Goal: Download file/media

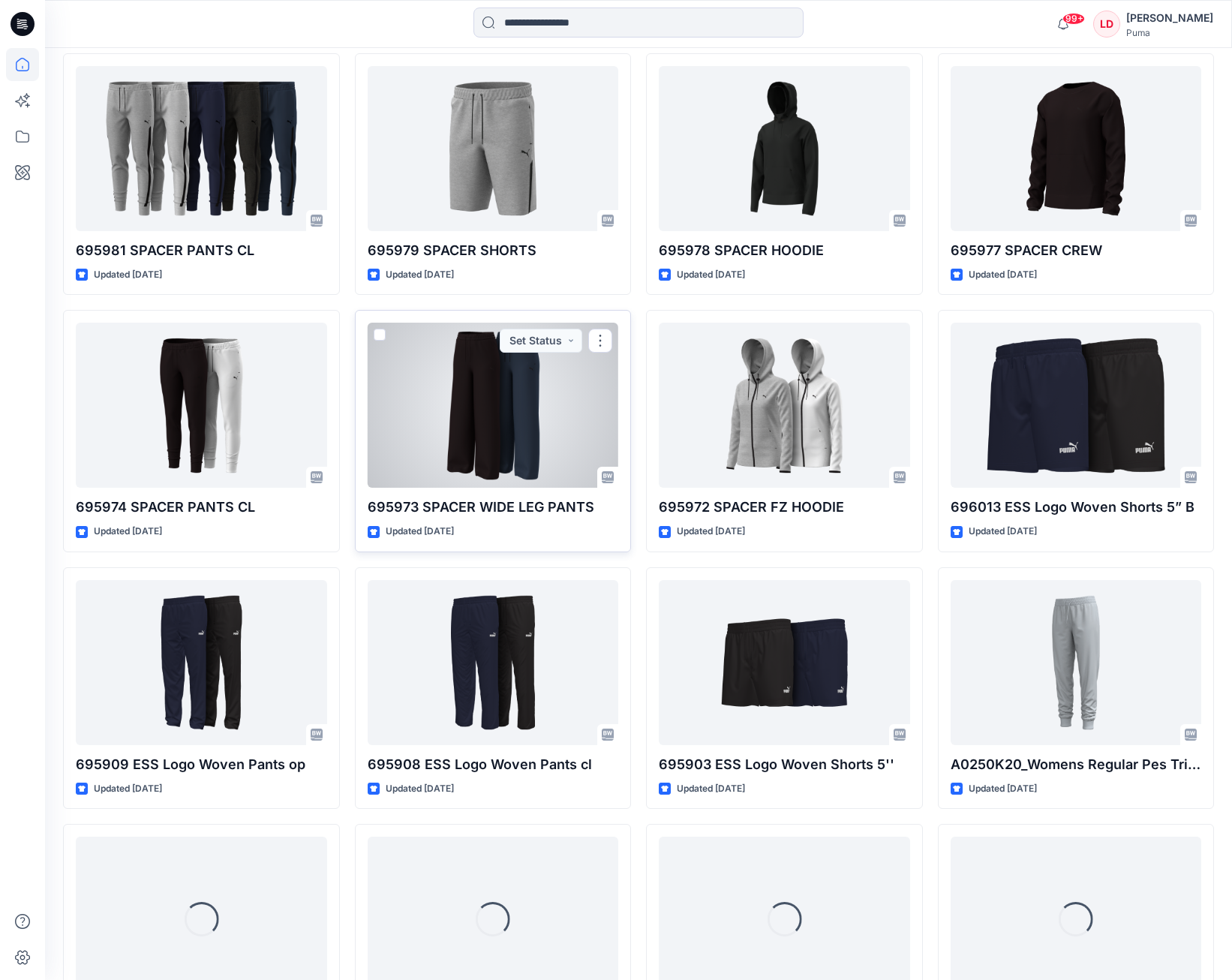
scroll to position [2186, 0]
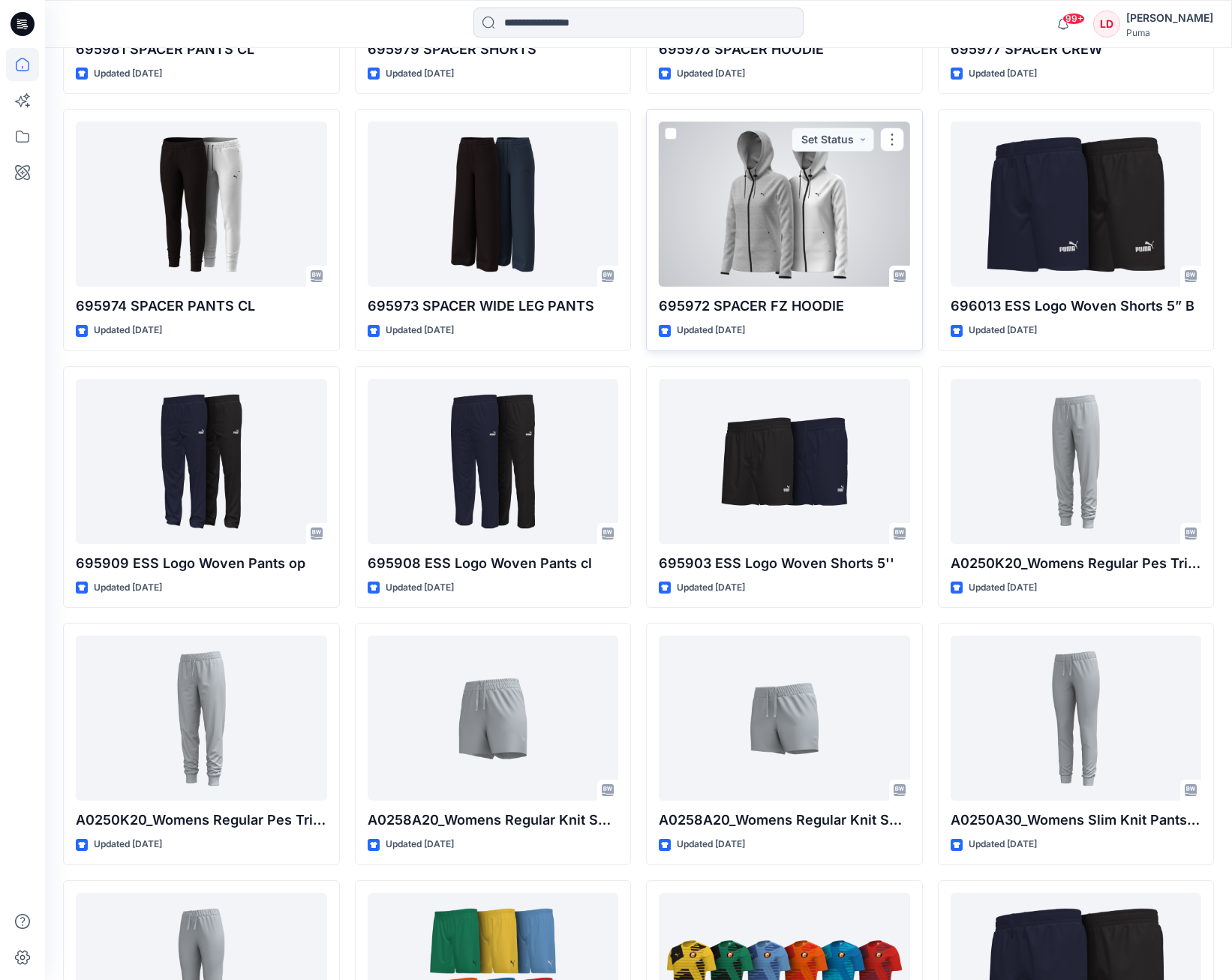
click at [772, 231] on div at bounding box center [784, 203] width 251 height 165
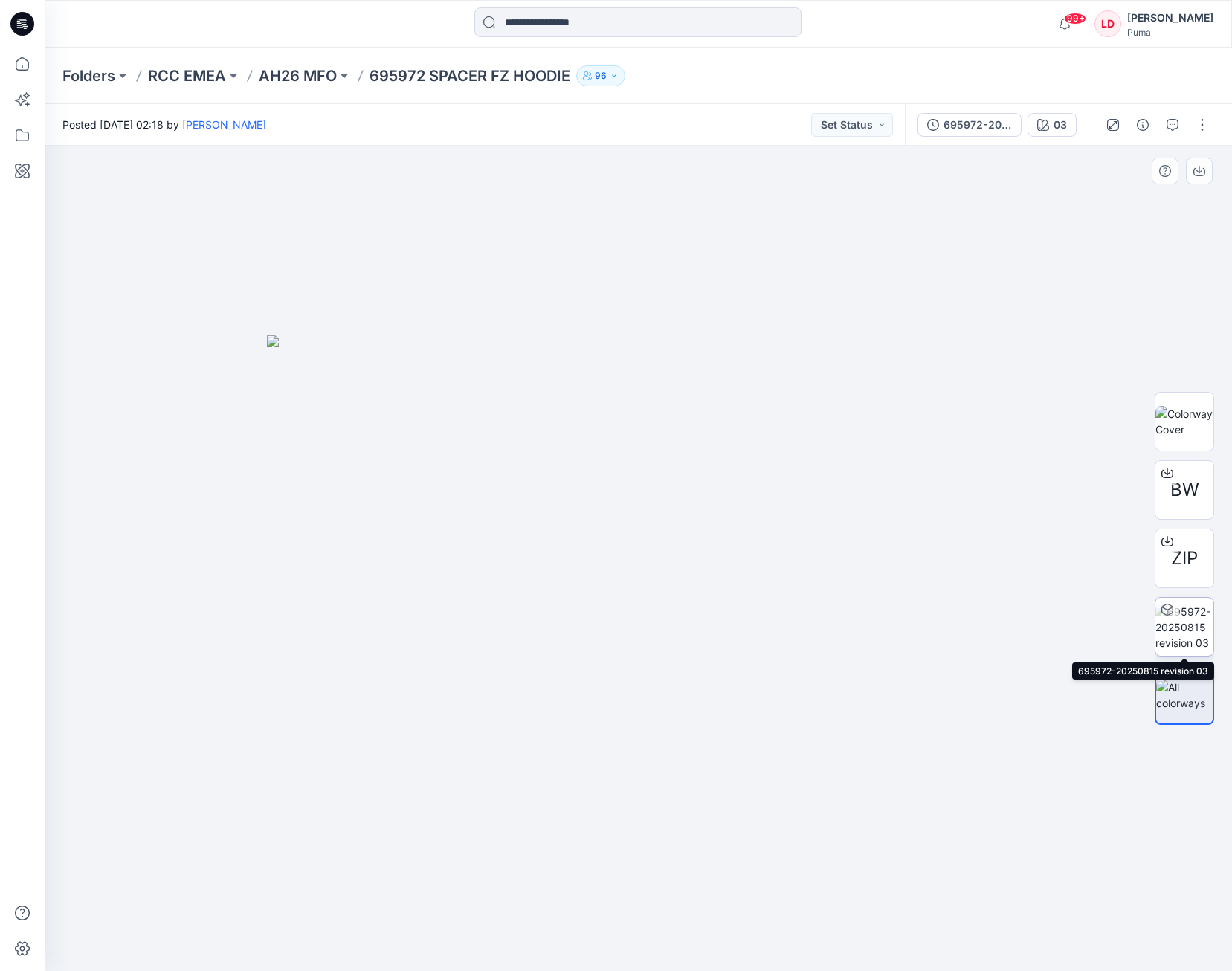
click at [1194, 632] on img at bounding box center [1184, 626] width 58 height 47
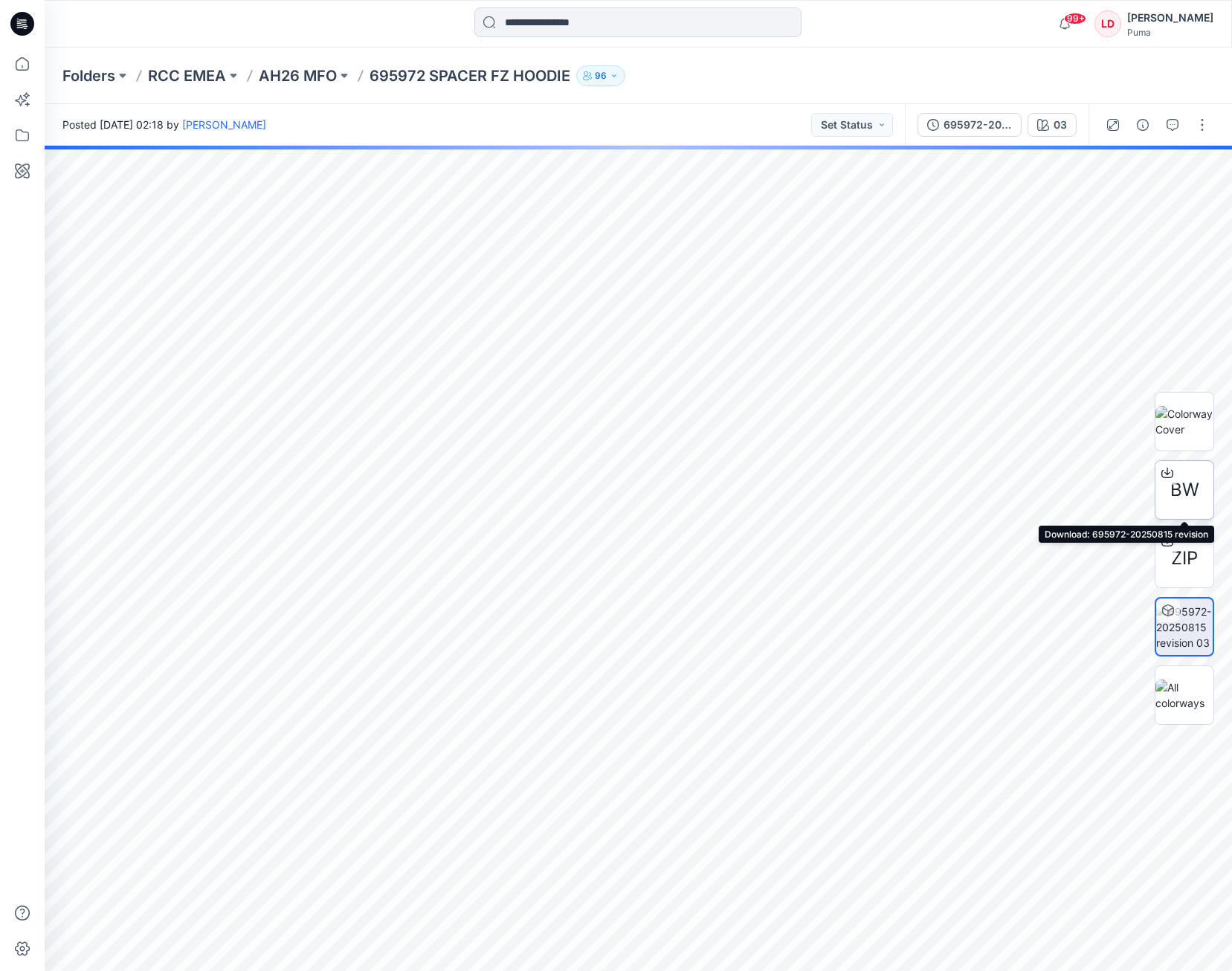
click at [1183, 484] on span "BW" at bounding box center [1185, 490] width 29 height 27
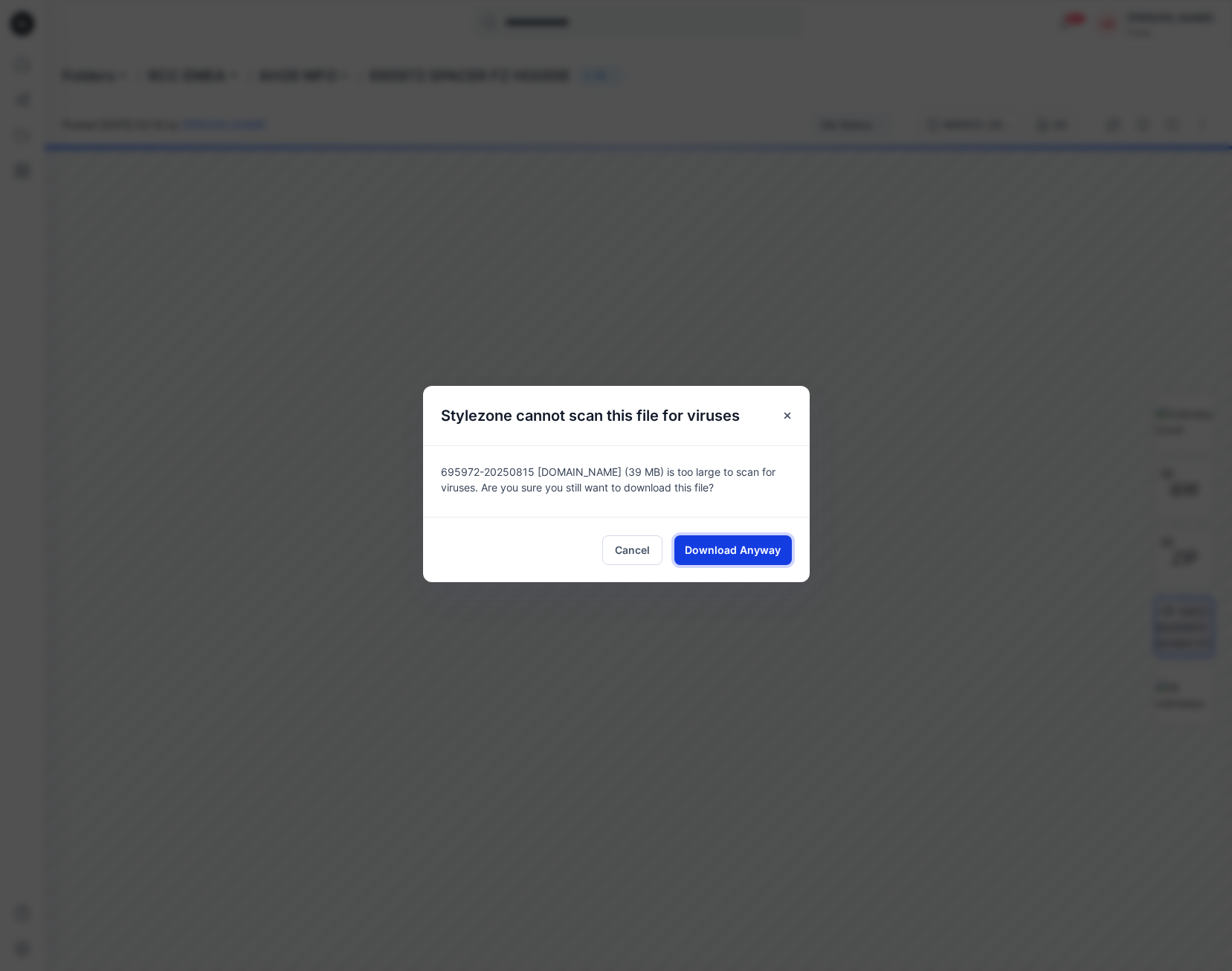
click at [747, 556] on span "Download Anyway" at bounding box center [732, 549] width 96 height 15
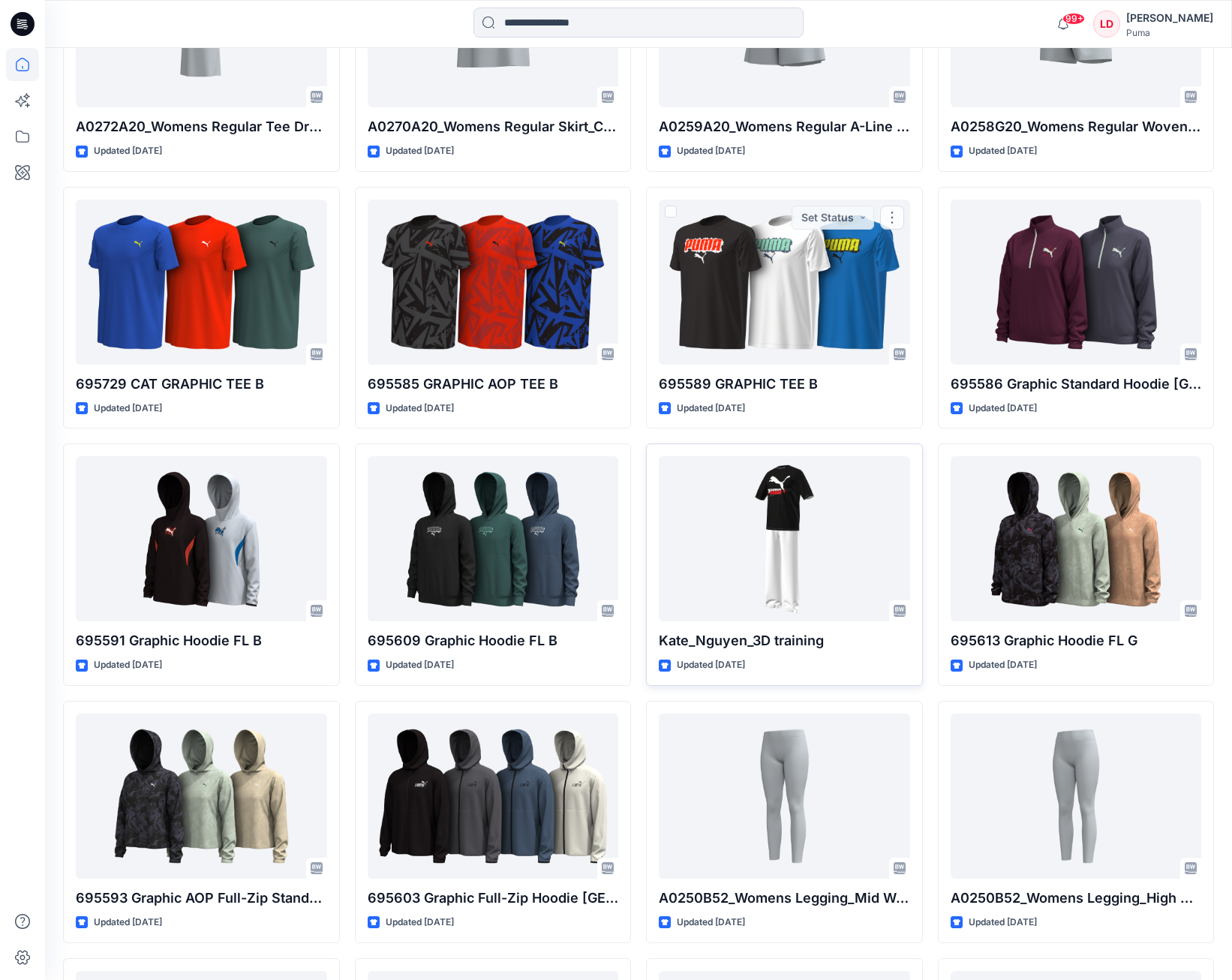
scroll to position [4800, 0]
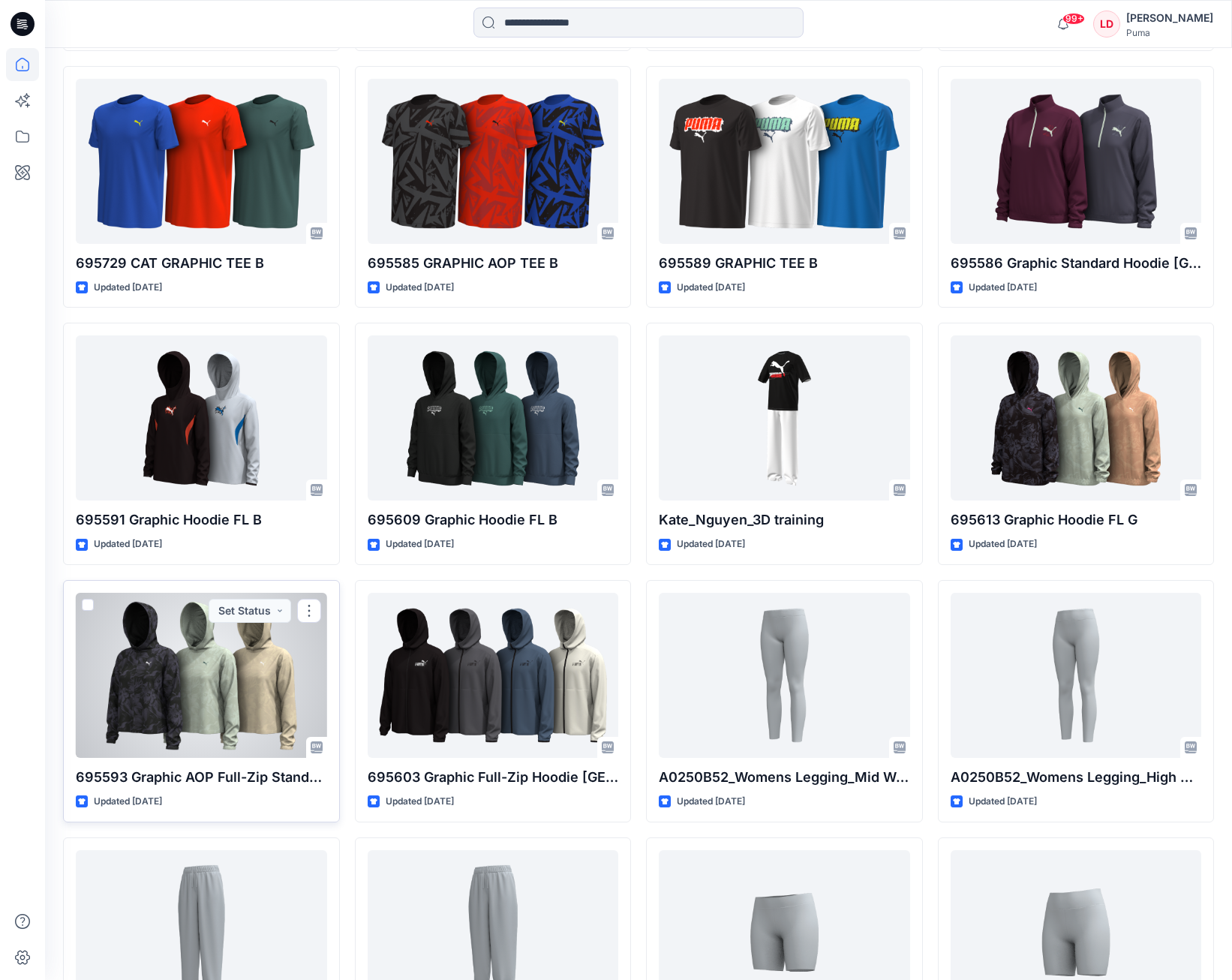
click at [243, 682] on div at bounding box center [202, 675] width 251 height 165
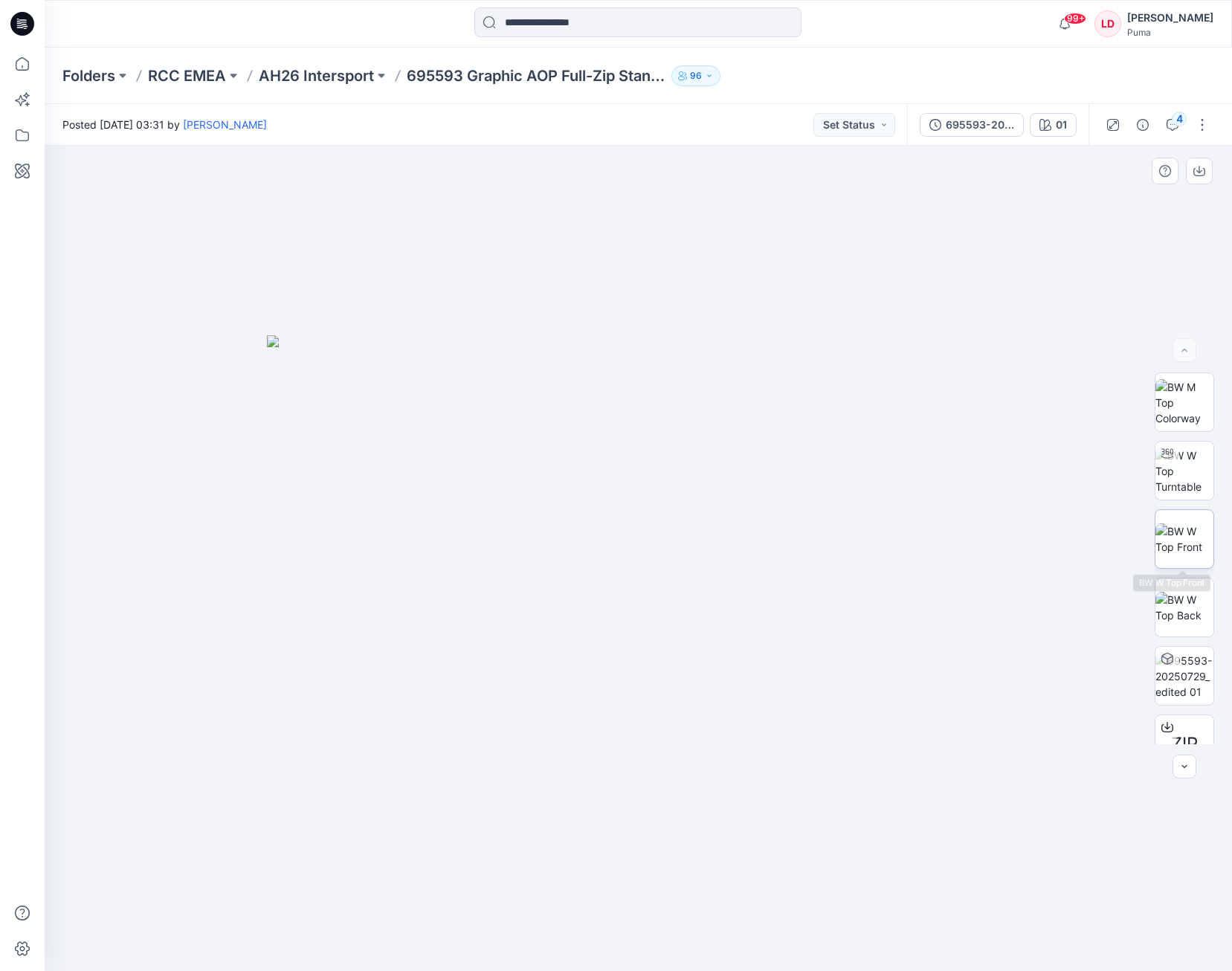
click at [1196, 534] on img at bounding box center [1184, 538] width 58 height 31
click at [1067, 124] on button "01" at bounding box center [1052, 124] width 47 height 24
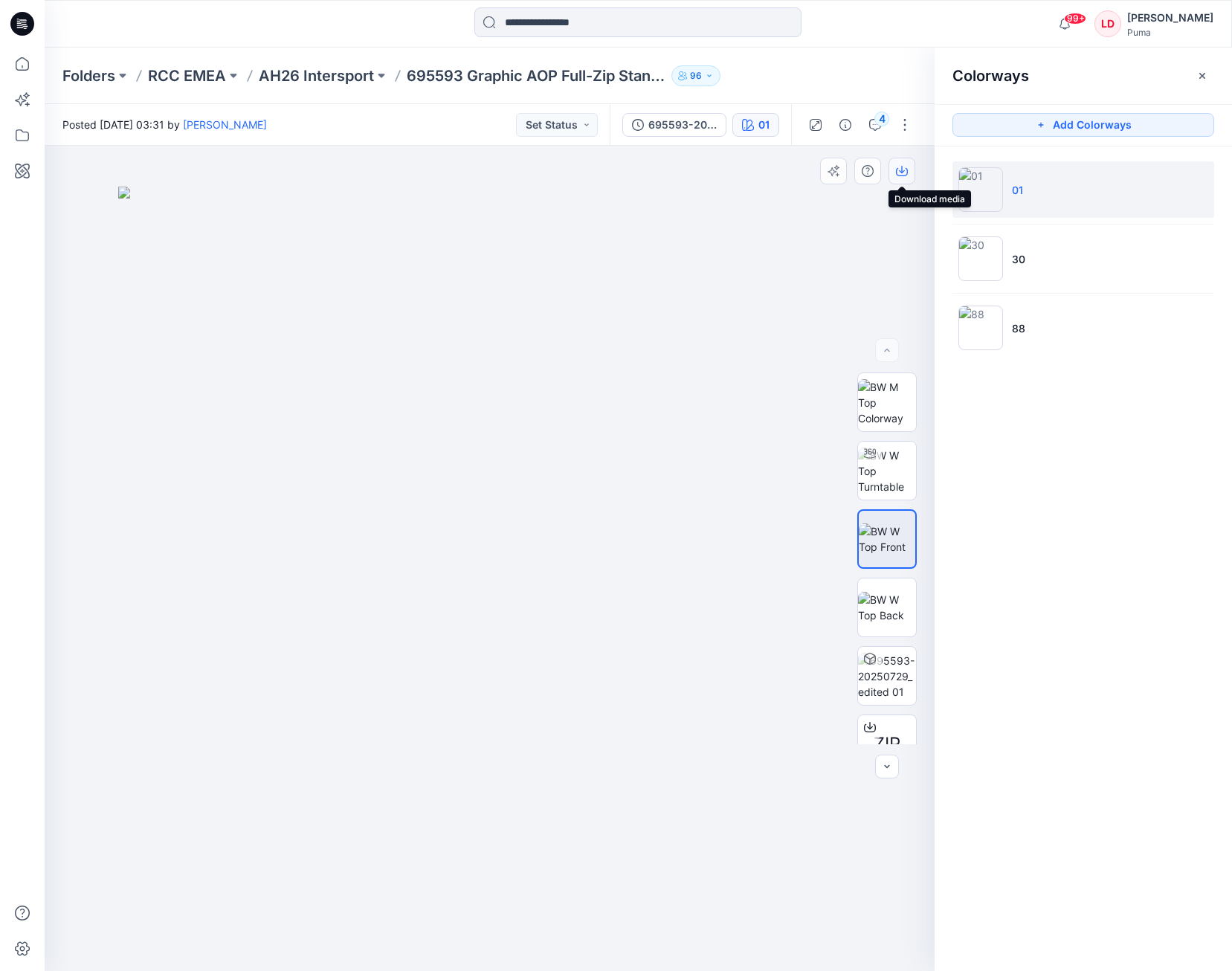
click at [904, 177] on button "button" at bounding box center [902, 171] width 27 height 27
click at [969, 237] on img at bounding box center [981, 258] width 45 height 45
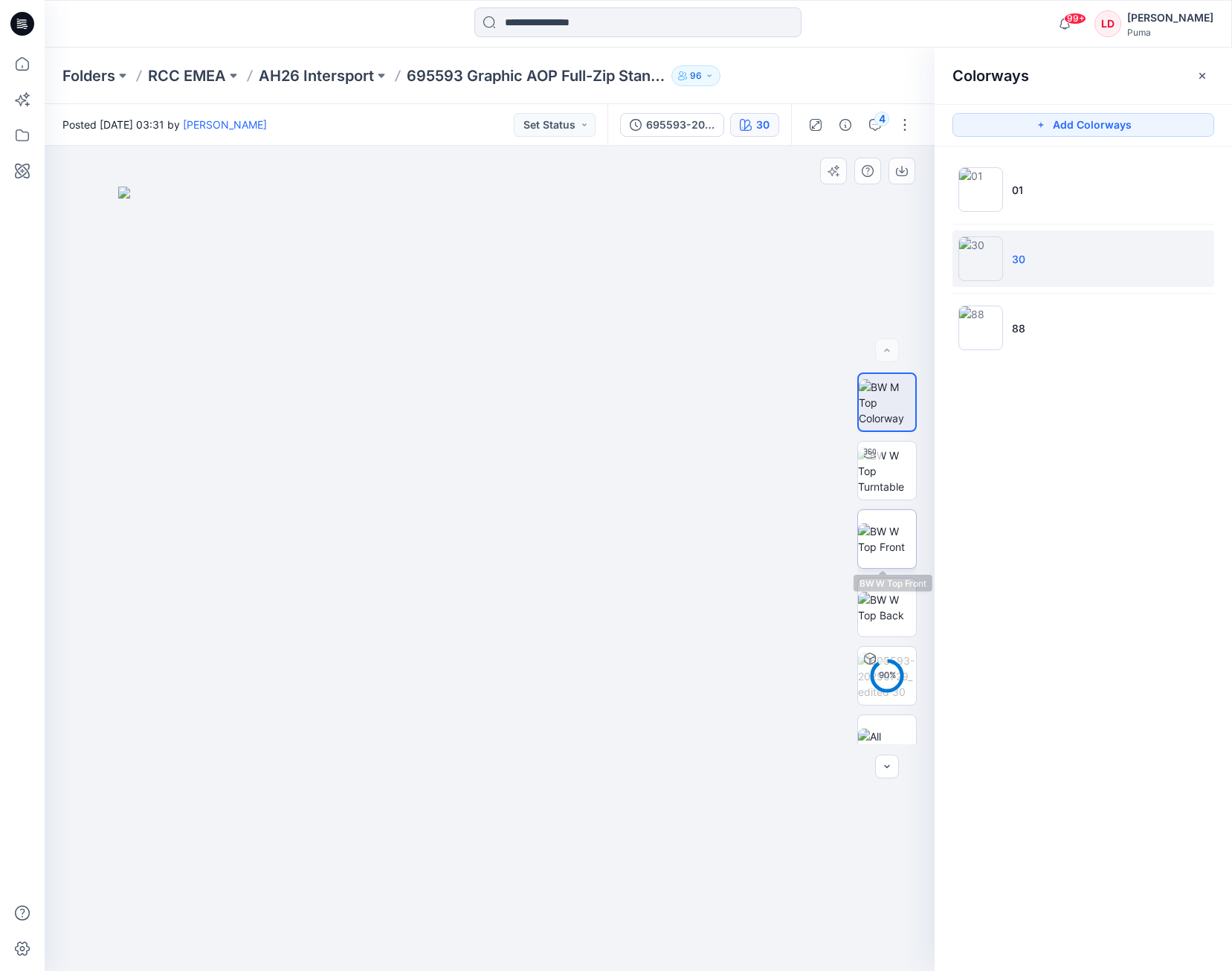
click at [889, 543] on img at bounding box center [887, 538] width 58 height 31
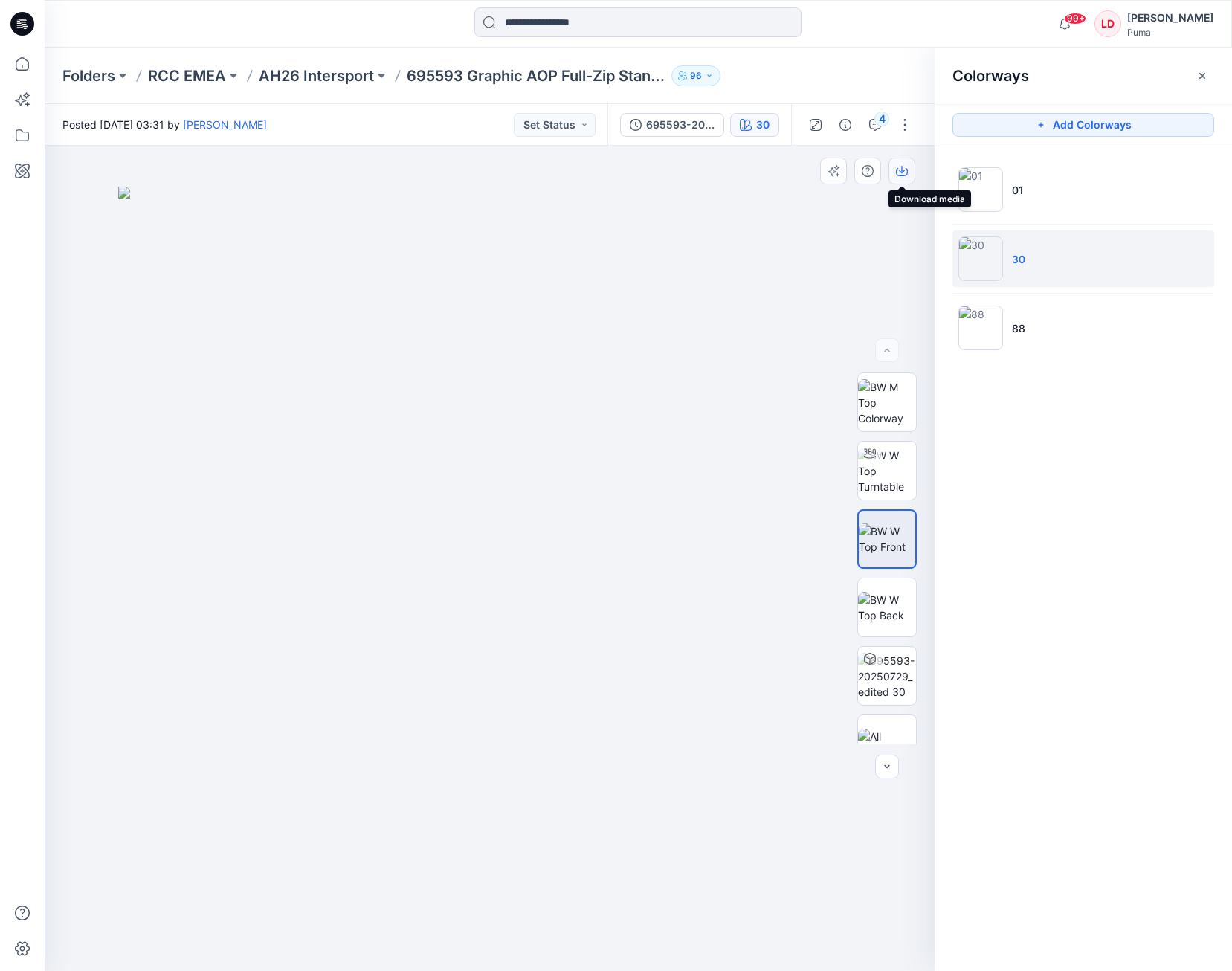
click at [898, 169] on icon "button" at bounding box center [902, 171] width 12 height 12
click at [991, 311] on img at bounding box center [981, 328] width 45 height 45
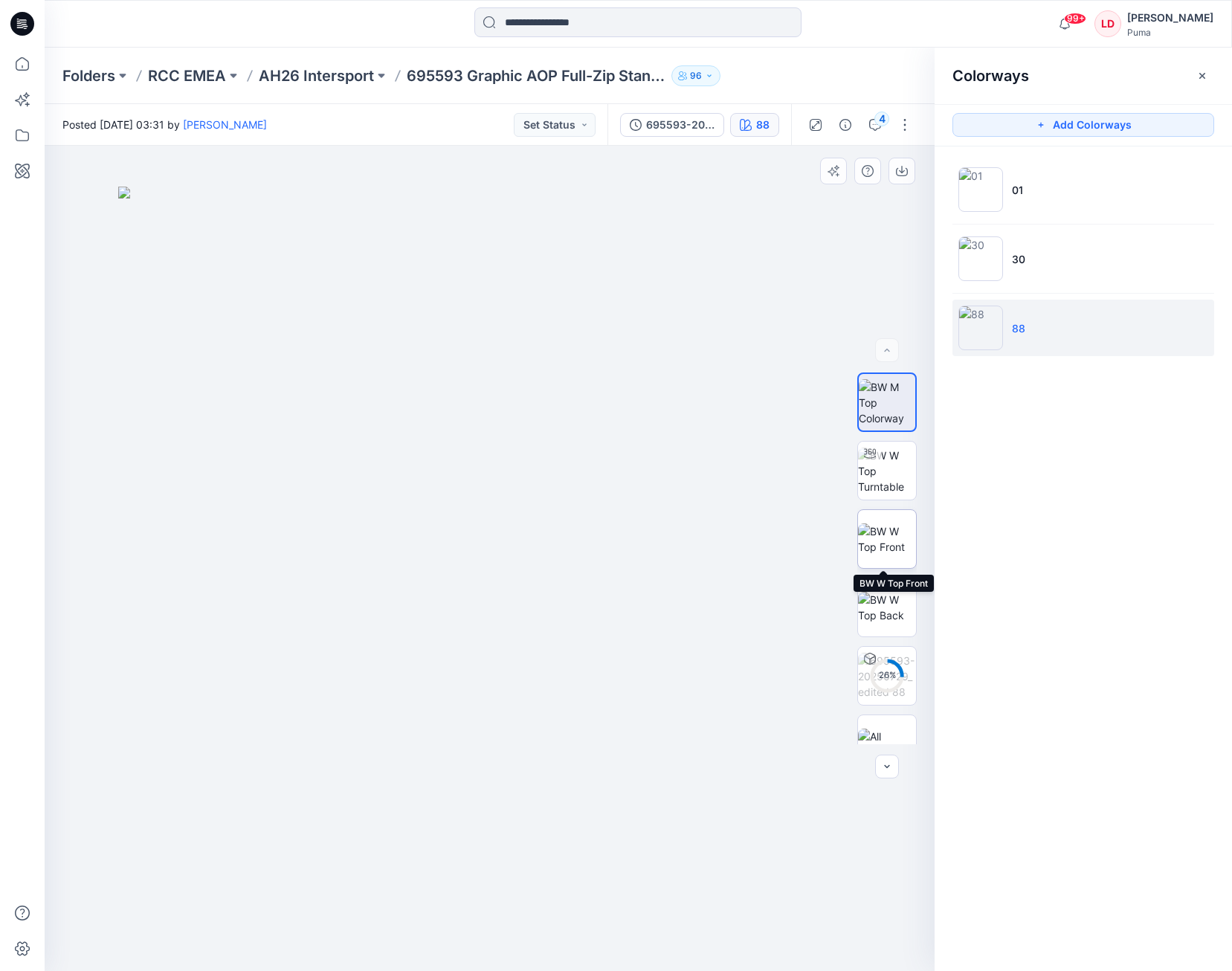
click at [886, 541] on img at bounding box center [887, 538] width 58 height 31
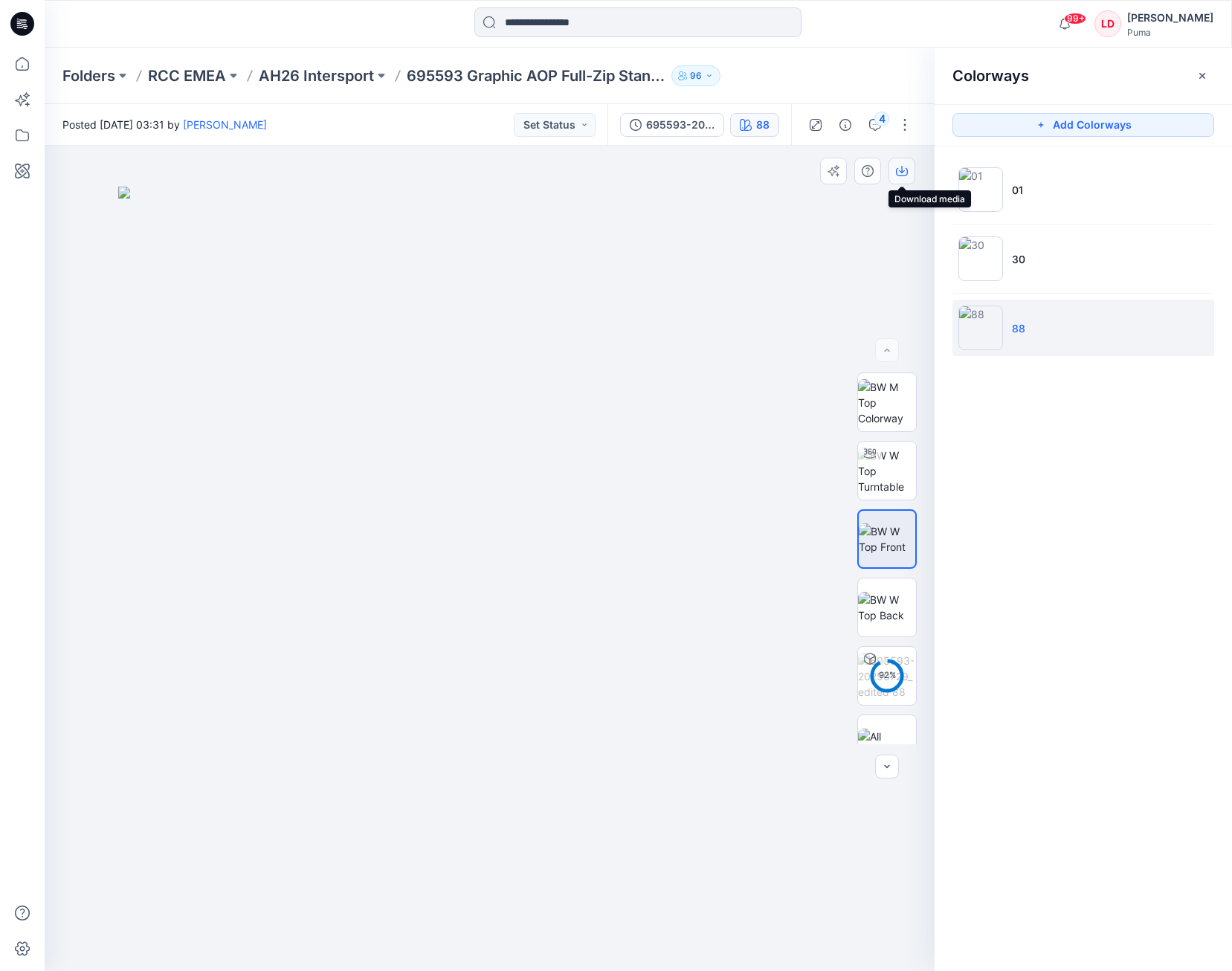
click at [898, 166] on icon "button" at bounding box center [902, 171] width 12 height 12
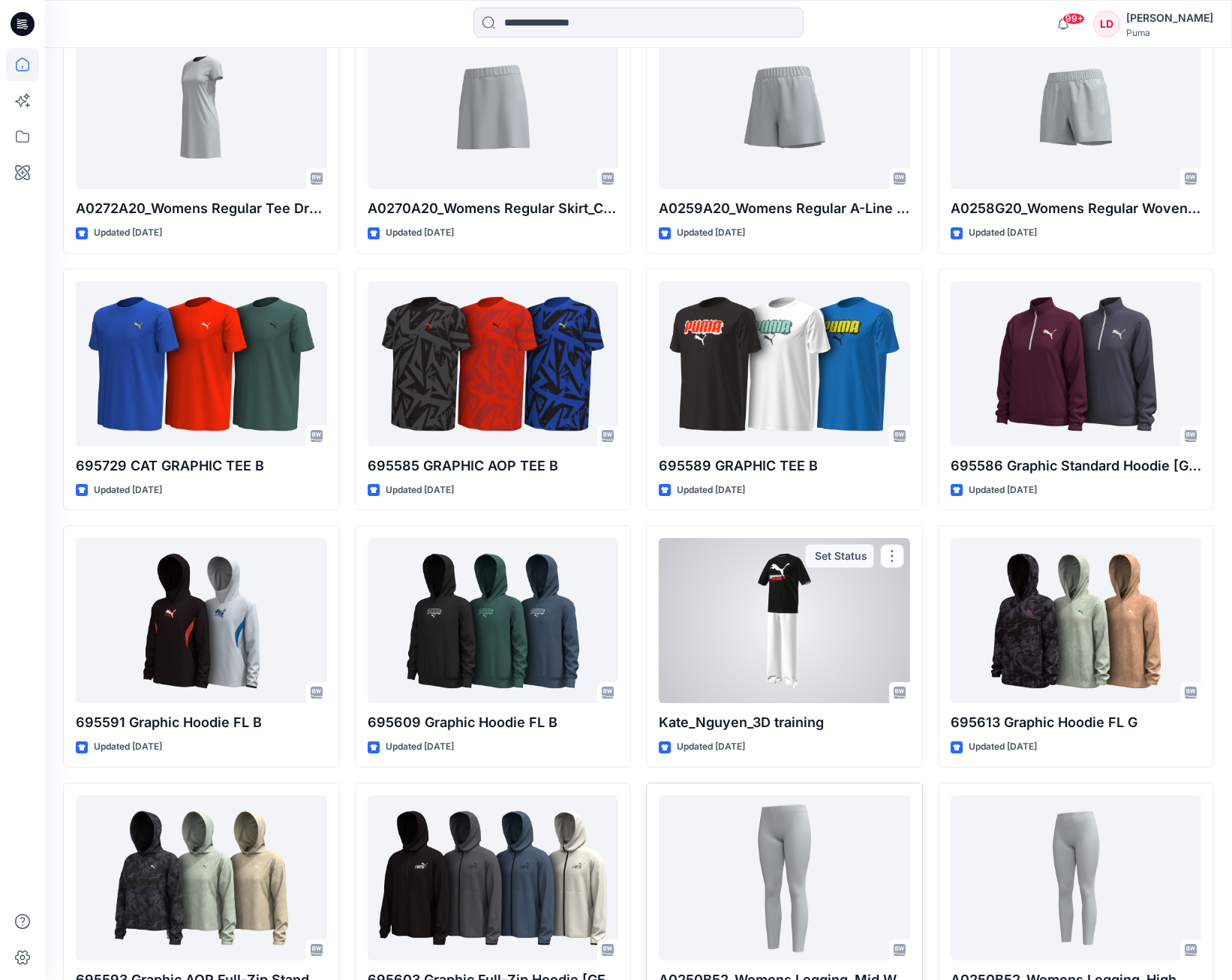
scroll to position [4971, 0]
